Goal: Navigation & Orientation: Find specific page/section

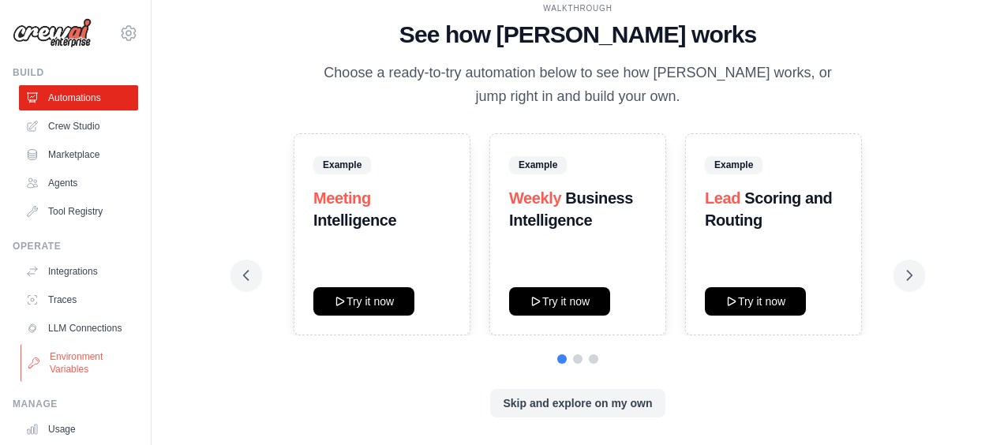
click at [66, 379] on link "Environment Variables" at bounding box center [80, 363] width 119 height 38
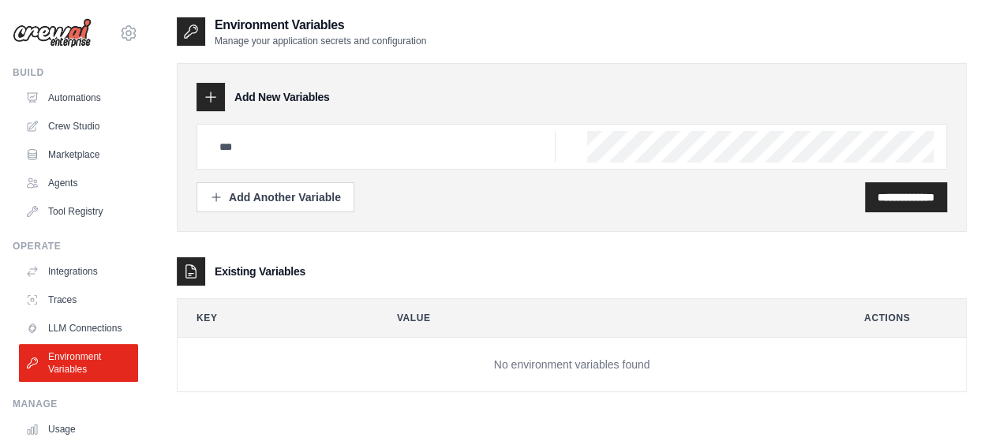
scroll to position [32, 0]
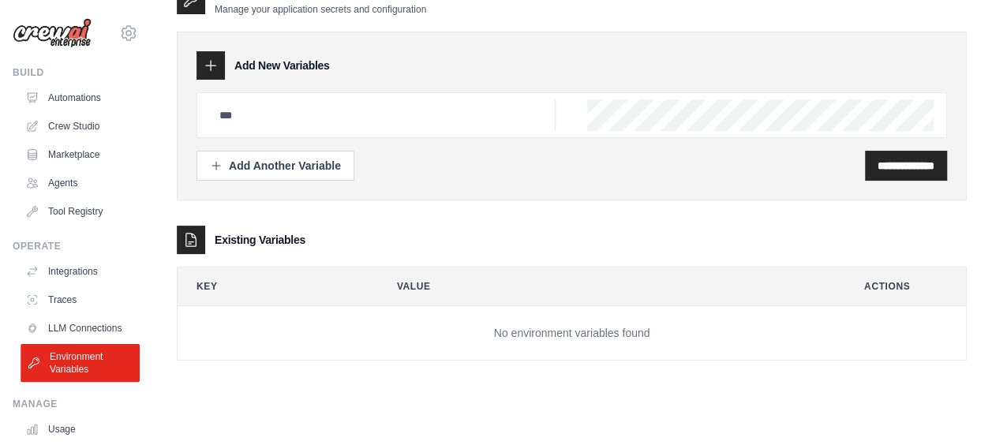
click at [79, 380] on link "Environment Variables" at bounding box center [80, 363] width 119 height 38
click at [73, 335] on link "LLM Connections" at bounding box center [80, 328] width 119 height 25
click at [55, 335] on link "LLM Connections" at bounding box center [80, 328] width 119 height 25
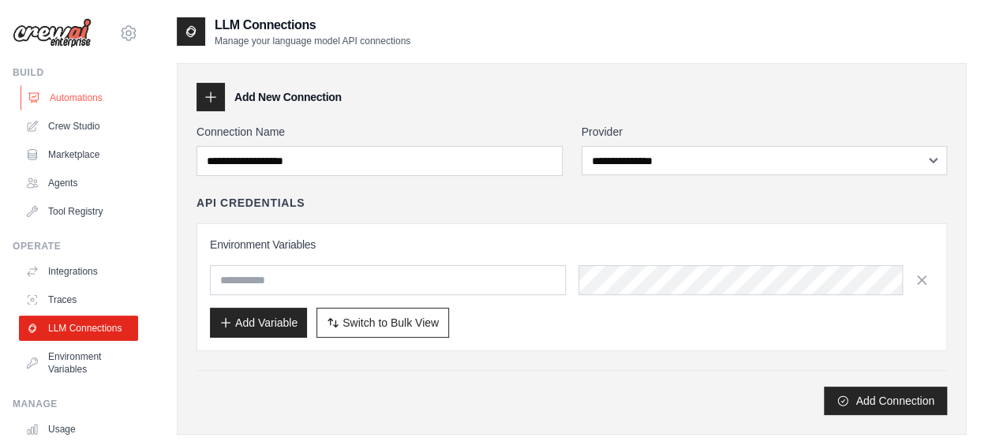
click at [84, 95] on link "Automations" at bounding box center [80, 97] width 119 height 25
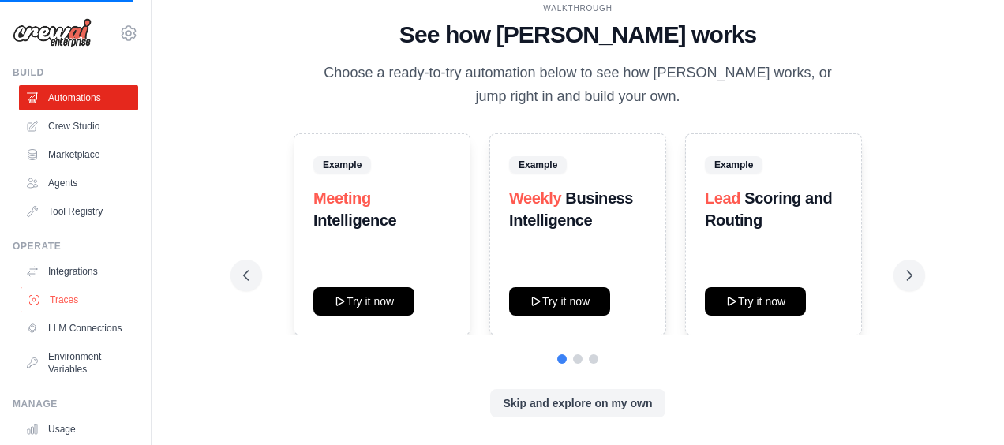
scroll to position [121, 0]
